Goal: Check status

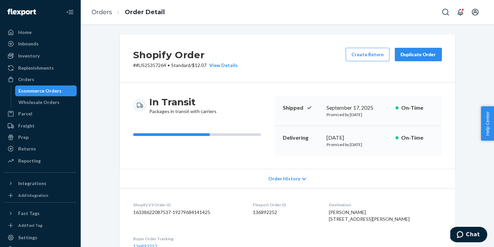
scroll to position [140, 0]
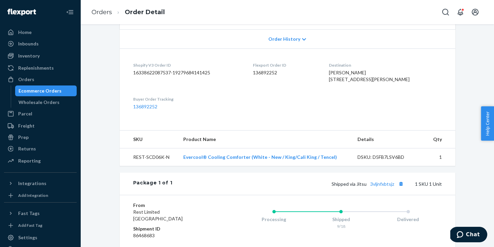
click at [27, 91] on div "Ecommerce Orders" at bounding box center [40, 91] width 43 height 7
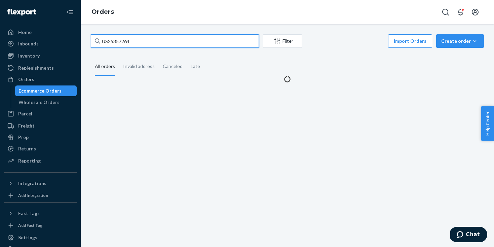
click at [111, 41] on input "US25357264" at bounding box center [175, 40] width 168 height 13
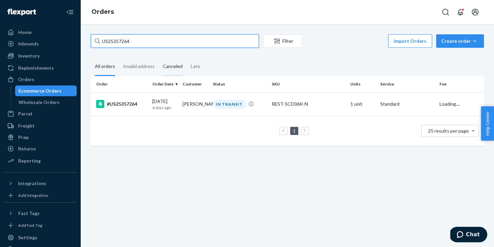
paste input "1912"
type input "US25351912"
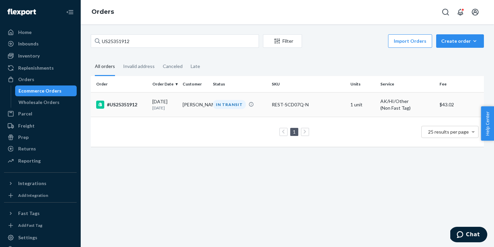
click at [200, 104] on td "[PERSON_NAME]" at bounding box center [195, 104] width 30 height 25
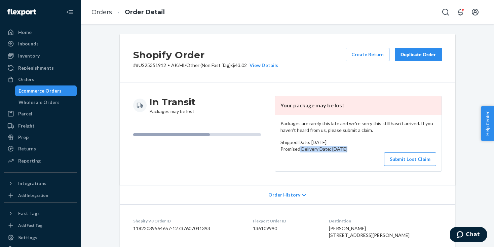
drag, startPoint x: 324, startPoint y: 148, endPoint x: 348, endPoint y: 148, distance: 24.2
click at [348, 148] on p "Promised Delivery Date: [DATE]" at bounding box center [359, 149] width 156 height 7
click at [338, 132] on p "Packages are rarely this late and we're sorry this still hasn't arrived. If you…" at bounding box center [359, 126] width 156 height 13
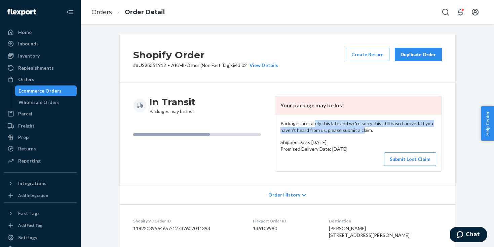
drag, startPoint x: 314, startPoint y: 125, endPoint x: 362, endPoint y: 130, distance: 48.4
click at [362, 130] on p "Packages are rarely this late and we're sorry this still hasn't arrived. If you…" at bounding box center [359, 126] width 156 height 13
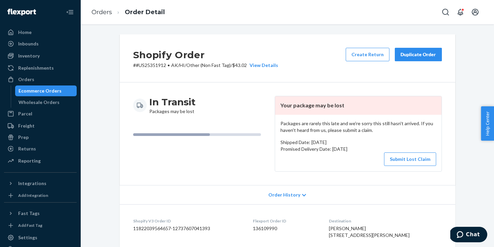
click at [365, 130] on p "Packages are rarely this late and we're sorry this still hasn't arrived. If you…" at bounding box center [359, 126] width 156 height 13
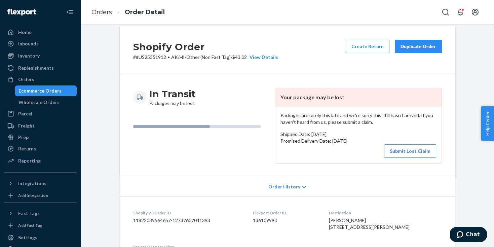
scroll to position [8, 0]
click at [449, 101] on div "In Transit Packages may be lost Your package may be lost Packages are rarely th…" at bounding box center [288, 125] width 336 height 103
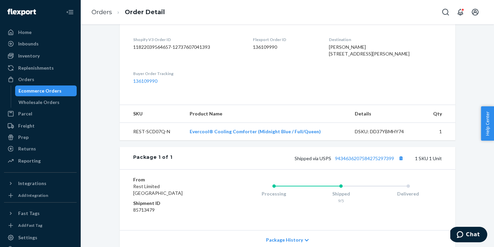
scroll to position [240, 0]
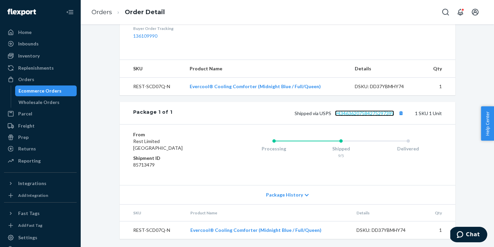
click at [364, 113] on link "9434636207584275297399" at bounding box center [364, 113] width 59 height 6
